Goal: Transaction & Acquisition: Purchase product/service

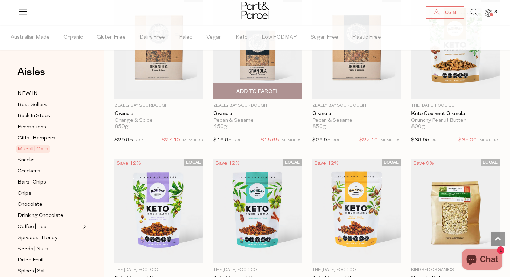
scroll to position [1386, 0]
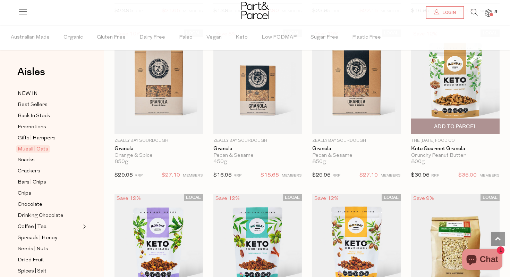
click at [443, 123] on span "Add To Parcel" at bounding box center [455, 126] width 43 height 7
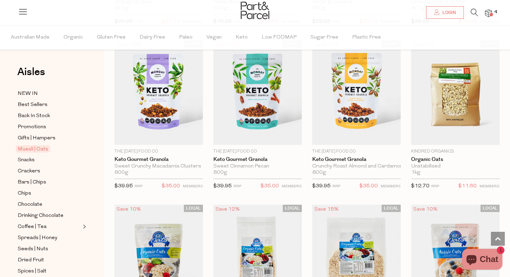
scroll to position [1545, 0]
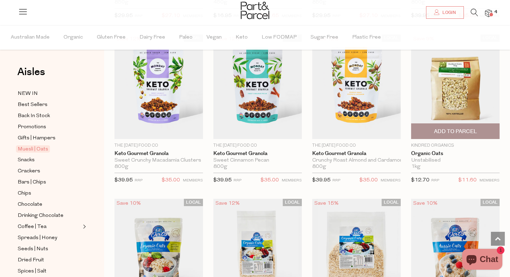
click at [463, 128] on span "Add To Parcel" at bounding box center [455, 131] width 43 height 7
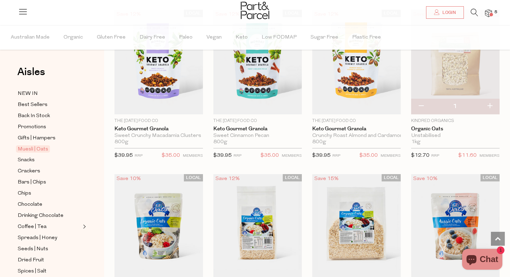
scroll to position [1564, 0]
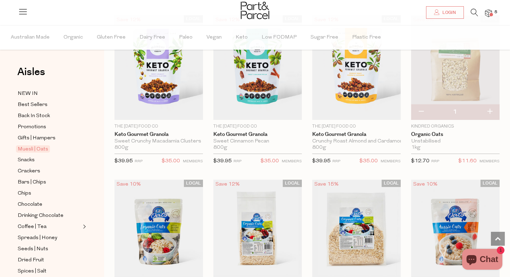
click at [422, 110] on button "button" at bounding box center [421, 111] width 20 height 15
type input "0"
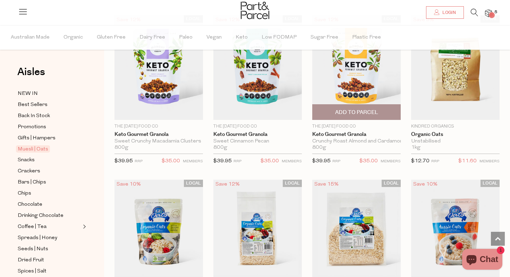
scroll to position [1672, 0]
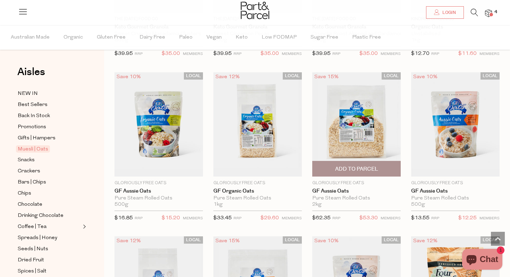
click at [354, 165] on span "Add To Parcel" at bounding box center [356, 168] width 43 height 7
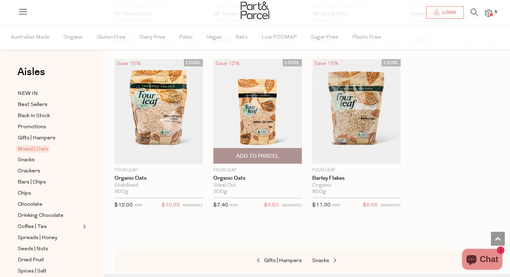
scroll to position [2014, 0]
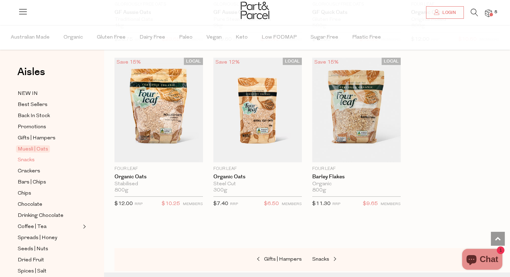
click at [33, 160] on span "Snacks" at bounding box center [26, 160] width 17 height 8
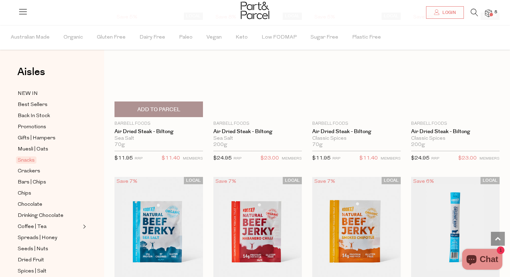
type input "2"
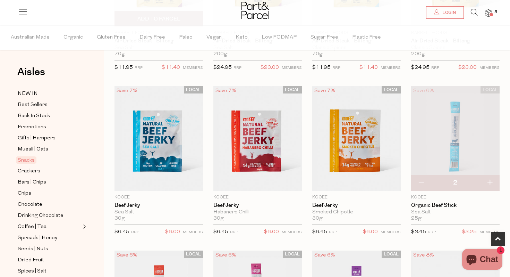
scroll to position [171, 0]
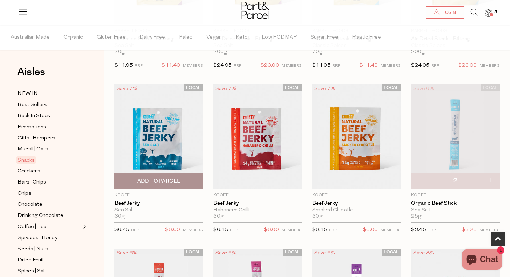
click at [162, 185] on span "Add To Parcel" at bounding box center [159, 180] width 84 height 15
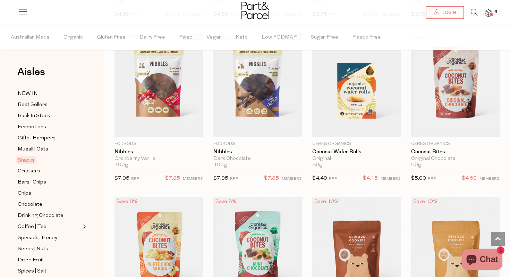
scroll to position [1214, 0]
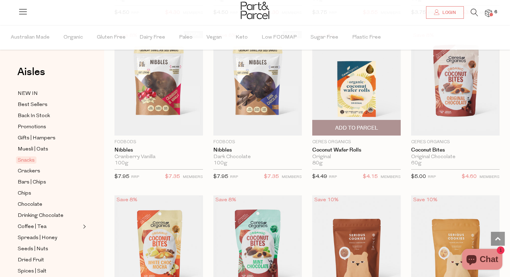
click at [353, 125] on span "Add To Parcel" at bounding box center [356, 127] width 43 height 7
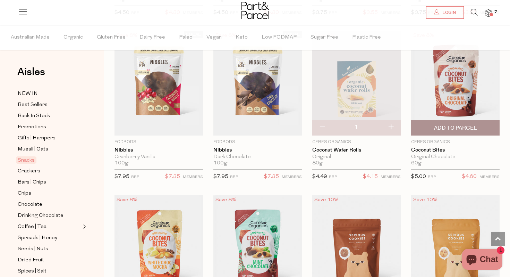
click at [448, 126] on span "Add To Parcel" at bounding box center [455, 127] width 43 height 7
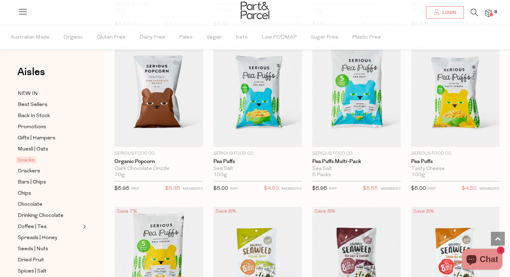
scroll to position [2024, 0]
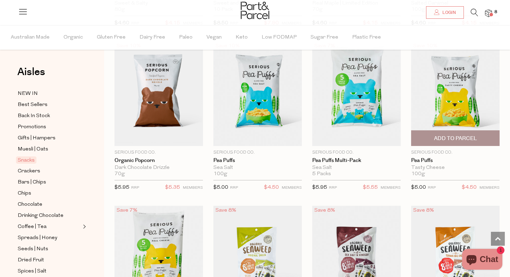
click at [441, 135] on span "Add To Parcel" at bounding box center [455, 138] width 43 height 7
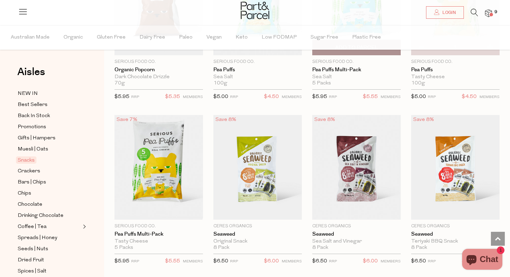
scroll to position [2142, 0]
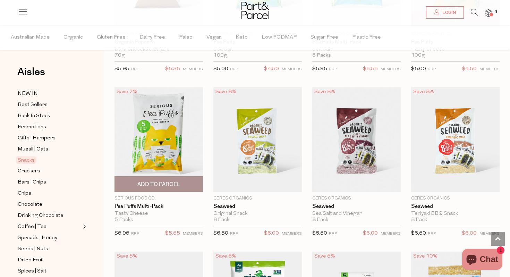
click at [153, 182] on span "Add To Parcel" at bounding box center [158, 183] width 43 height 7
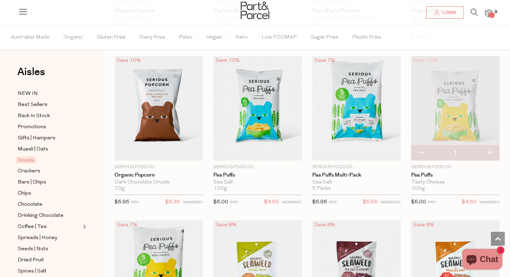
scroll to position [1969, 0]
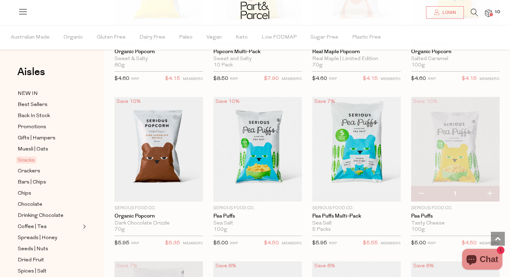
click at [421, 190] on button "button" at bounding box center [421, 193] width 20 height 15
type input "0"
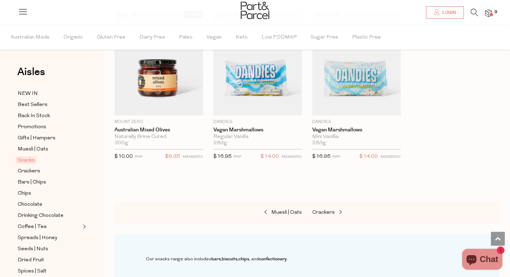
scroll to position [2886, 0]
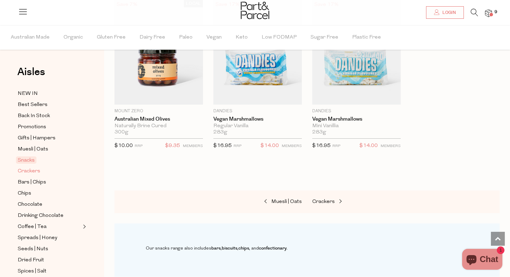
click at [36, 173] on span "Crackers" at bounding box center [29, 171] width 23 height 8
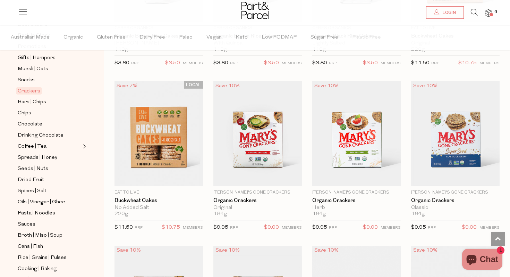
scroll to position [665, 0]
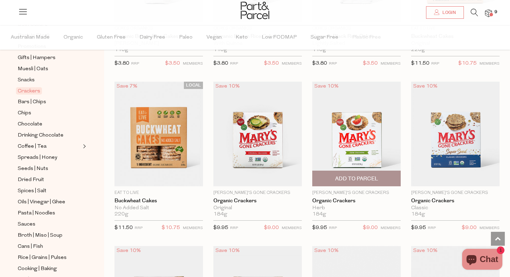
click at [365, 181] on span "Add To Parcel" at bounding box center [356, 178] width 43 height 7
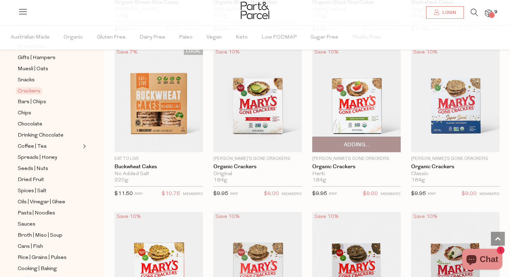
scroll to position [716, 0]
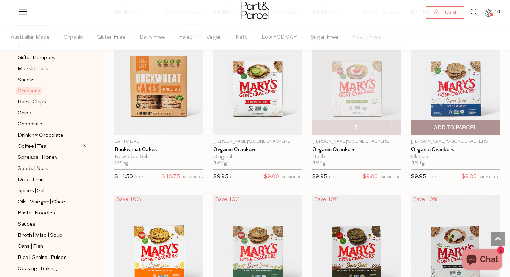
click at [454, 126] on span "Add To Parcel" at bounding box center [455, 127] width 43 height 7
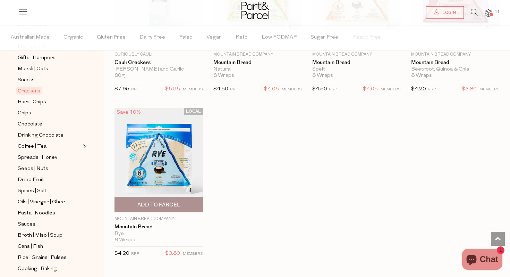
scroll to position [1468, 0]
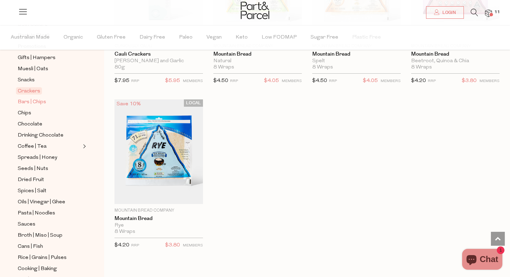
click at [38, 102] on span "Bars | Chips" at bounding box center [32, 102] width 28 height 8
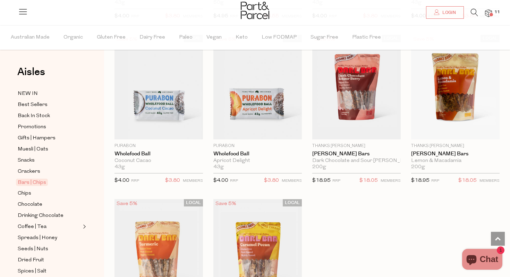
scroll to position [1868, 0]
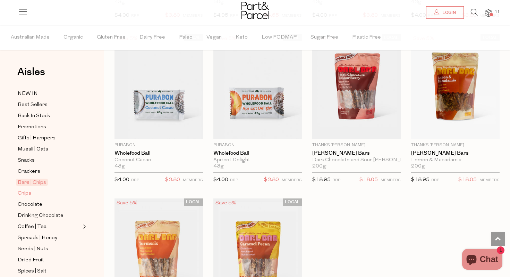
click at [29, 193] on span "Chips" at bounding box center [25, 193] width 14 height 8
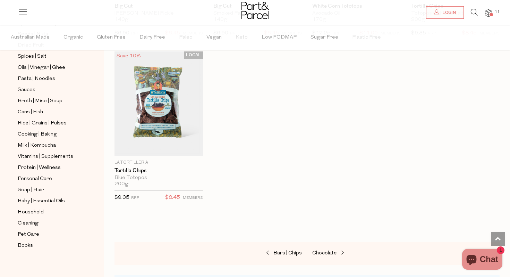
scroll to position [218, 0]
